Goal: Task Accomplishment & Management: Complete application form

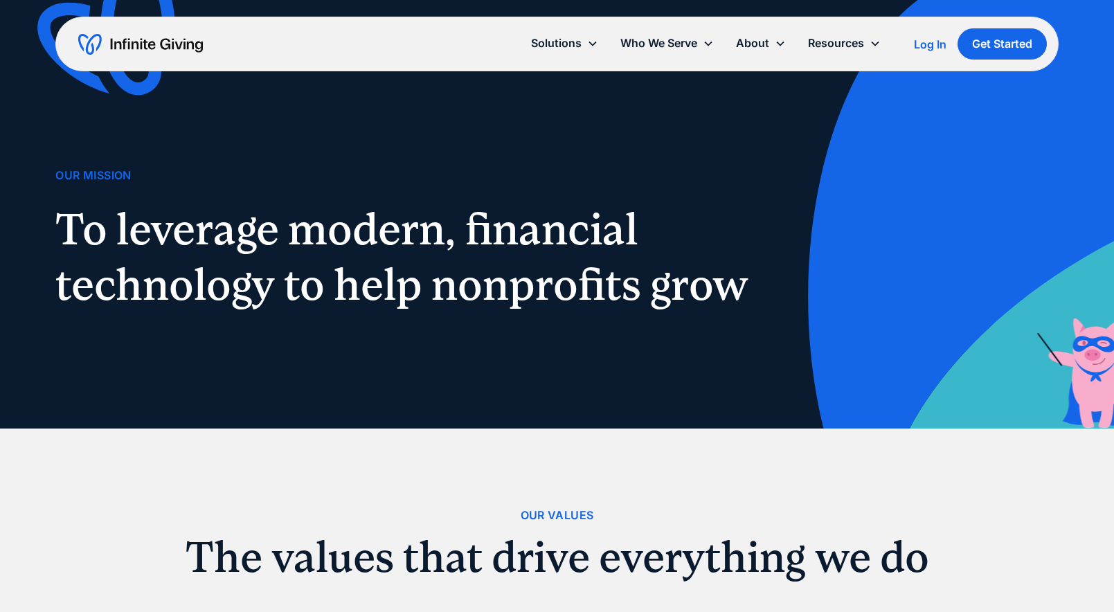
click at [155, 46] on img "home" at bounding box center [140, 44] width 125 height 22
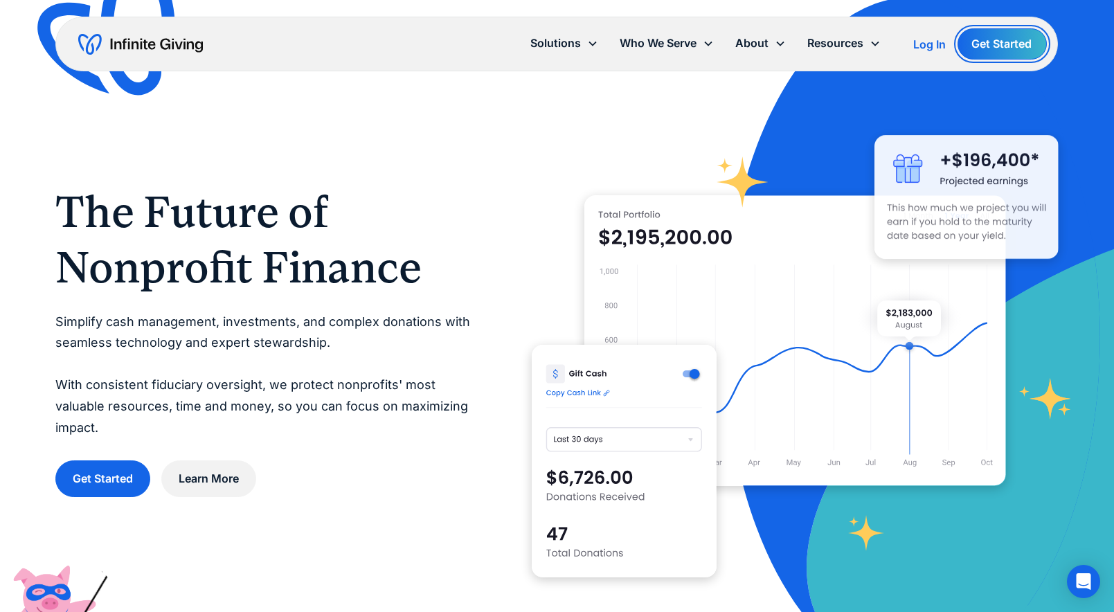
click at [1010, 47] on link "Get Started" at bounding box center [1002, 43] width 89 height 31
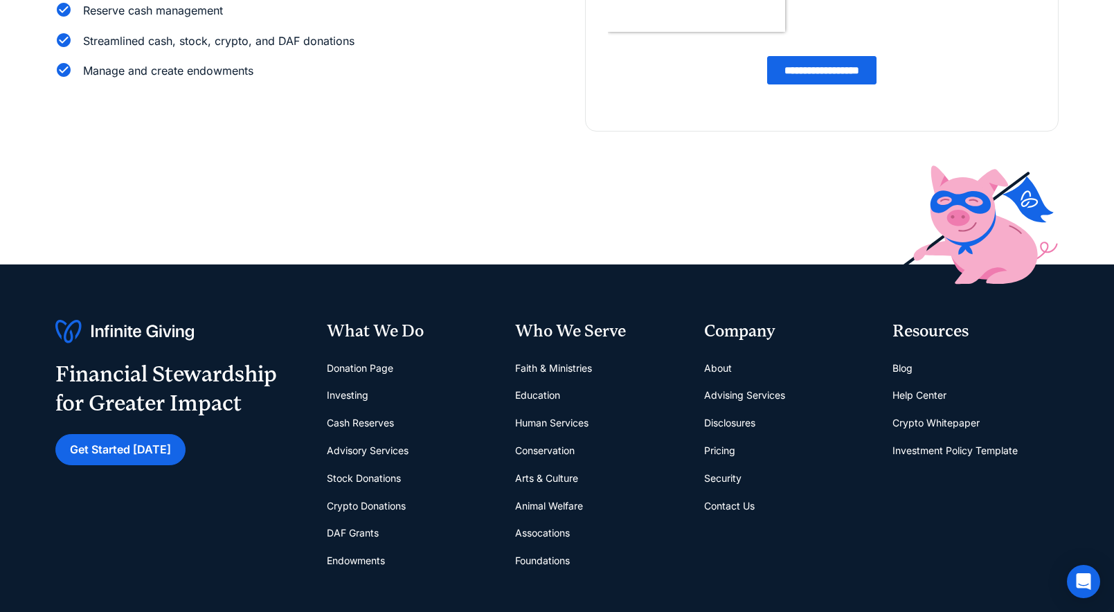
scroll to position [314, 0]
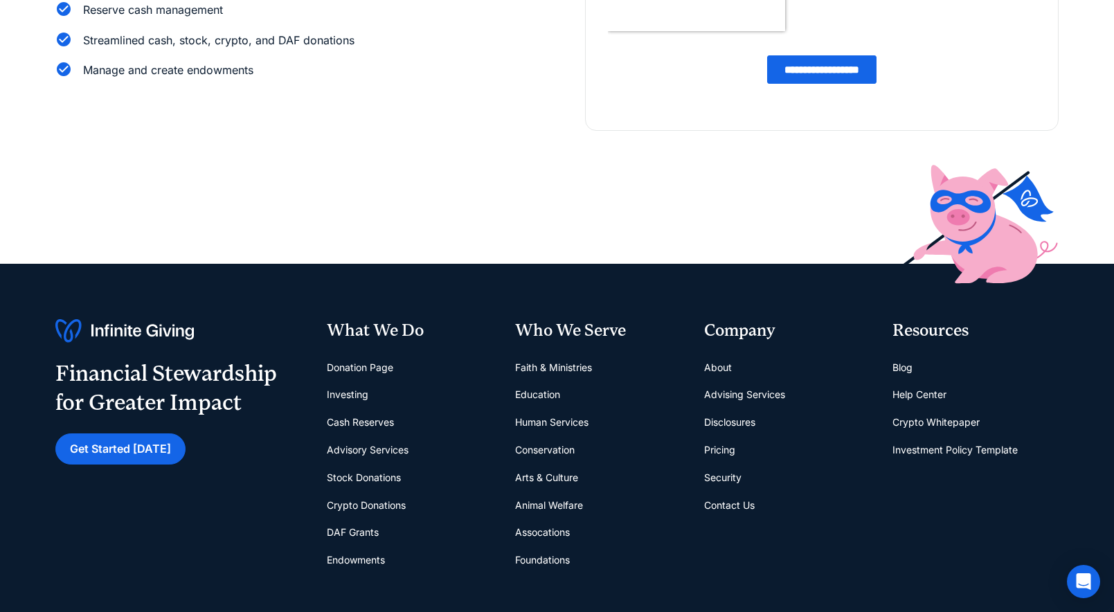
click at [362, 507] on link "Crypto Donations" at bounding box center [366, 506] width 79 height 28
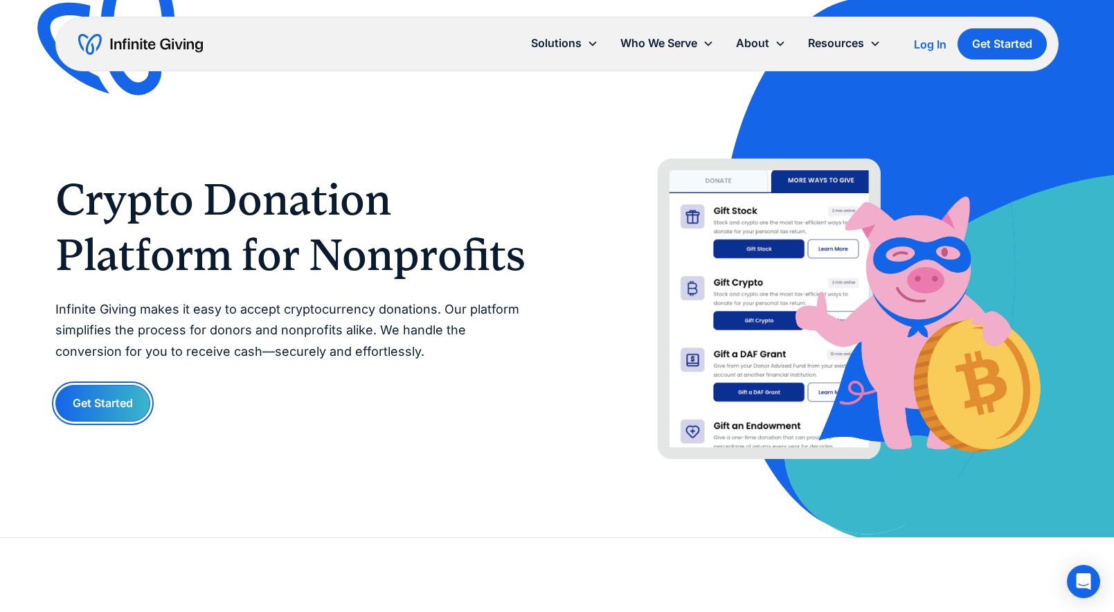
click at [110, 404] on link "Get Started" at bounding box center [102, 403] width 95 height 37
